Goal: Find contact information: Find contact information

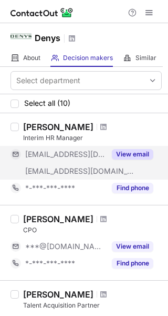
click at [134, 150] on button "View email" at bounding box center [133, 154] width 42 height 11
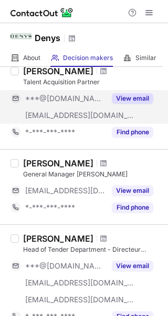
scroll to position [263, 0]
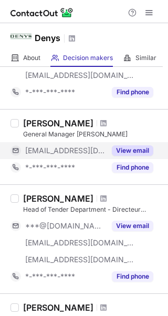
click at [135, 148] on button "View email" at bounding box center [133, 150] width 42 height 11
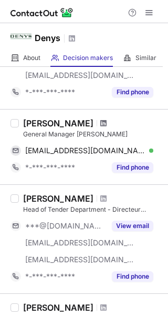
click at [100, 124] on span at bounding box center [103, 123] width 6 height 8
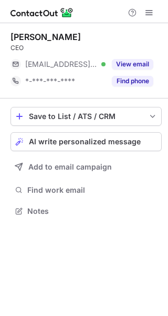
scroll to position [5, 5]
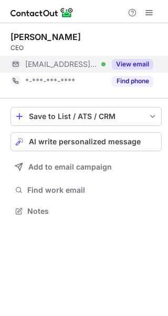
click at [128, 60] on button "View email" at bounding box center [133, 64] width 42 height 11
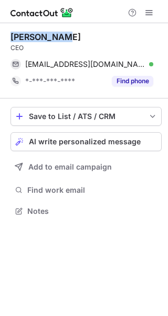
drag, startPoint x: 10, startPoint y: 34, endPoint x: 77, endPoint y: 36, distance: 67.3
click at [77, 36] on div "Geert Dhont CEO geert.dhont@denys.com Verified Copy *-***-***-**** Find phone S…" at bounding box center [84, 125] width 168 height 204
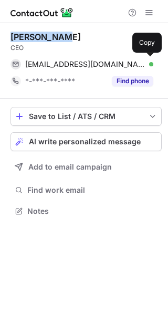
copy div "[PERSON_NAME]"
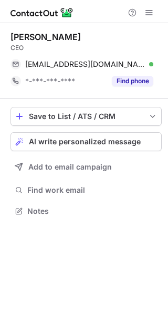
scroll to position [203, 168]
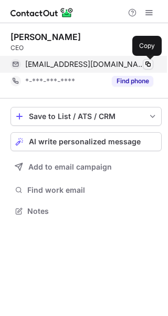
click at [149, 63] on span at bounding box center [148, 64] width 8 height 8
